Goal: Task Accomplishment & Management: Use online tool/utility

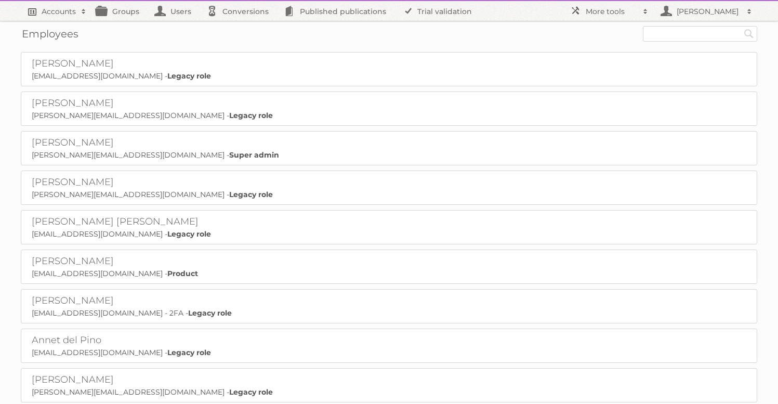
click at [58, 12] on h2 "Accounts" at bounding box center [59, 11] width 34 height 10
click at [681, 34] on input "text" at bounding box center [700, 34] width 114 height 16
type input "564"
click at [741, 26] on input "Search" at bounding box center [749, 34] width 16 height 16
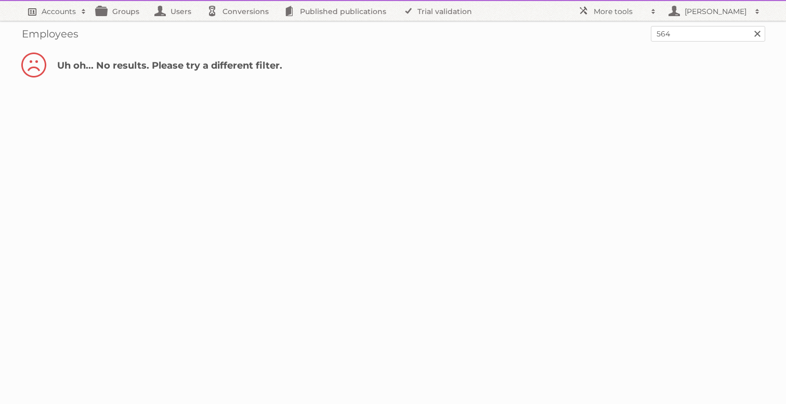
click at [63, 14] on h2 "Accounts" at bounding box center [59, 11] width 34 height 10
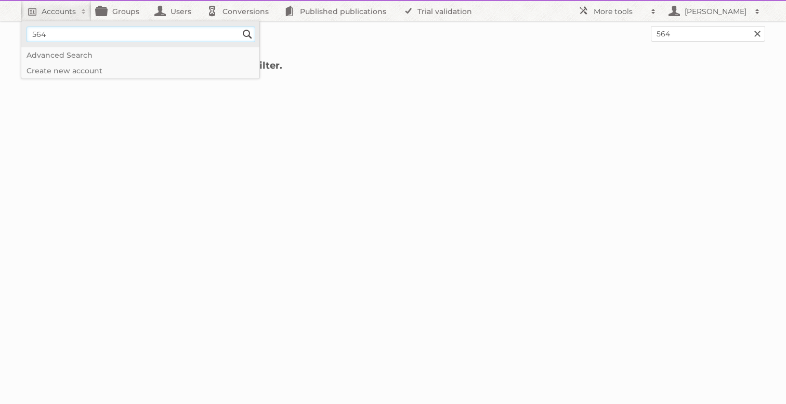
type input"] "564"
click at [240, 27] on input "Search" at bounding box center [248, 35] width 16 height 16
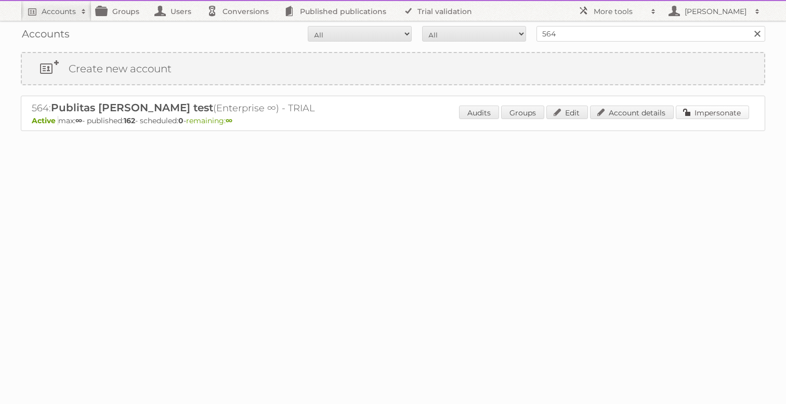
click at [701, 117] on link "Impersonate" at bounding box center [712, 113] width 73 height 14
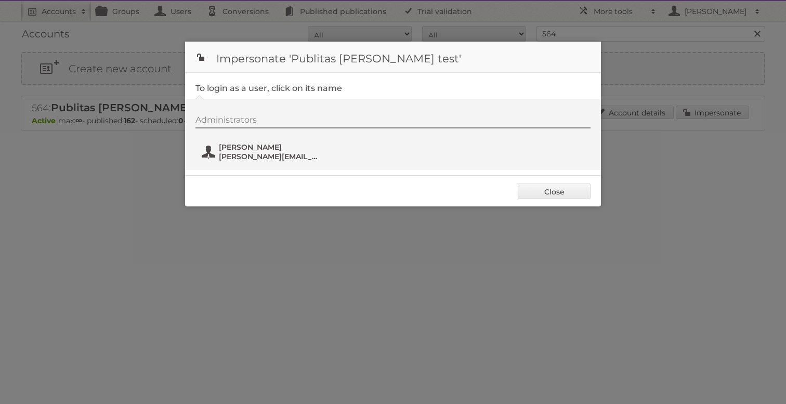
click at [229, 155] on span "[PERSON_NAME][EMAIL_ADDRESS][DOMAIN_NAME]" at bounding box center [269, 156] width 101 height 9
